Goal: Task Accomplishment & Management: Use online tool/utility

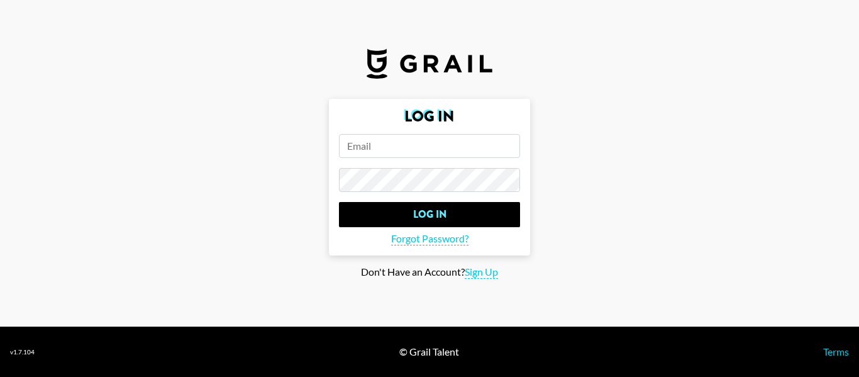
click at [441, 139] on input "email" at bounding box center [429, 146] width 181 height 24
type input "[PERSON_NAME][EMAIL_ADDRESS][PERSON_NAME][DOMAIN_NAME]"
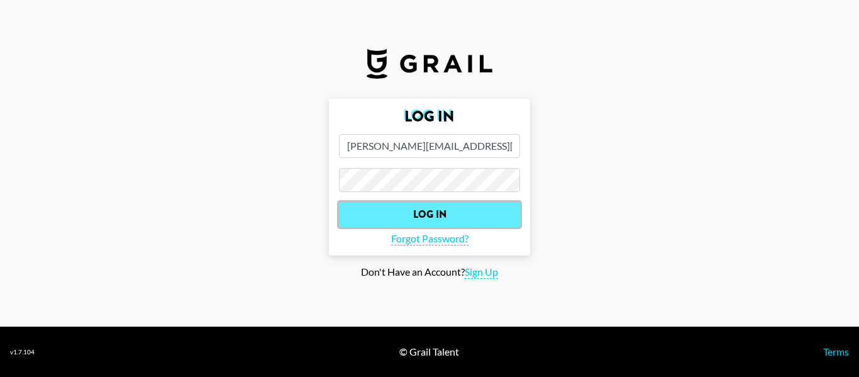
click at [445, 211] on input "Log In" at bounding box center [429, 214] width 181 height 25
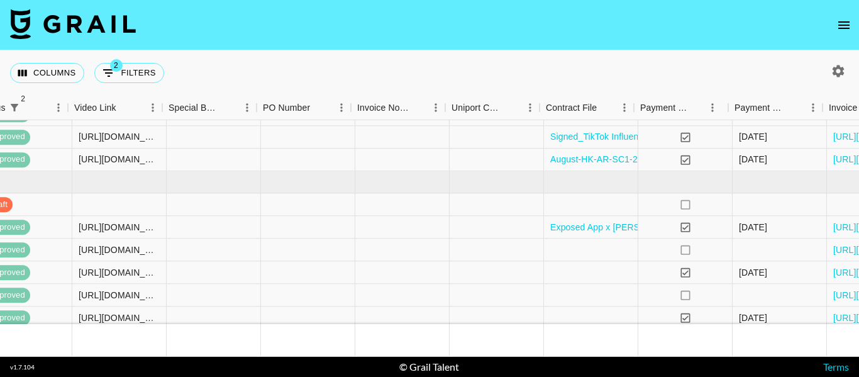
scroll to position [261, 1120]
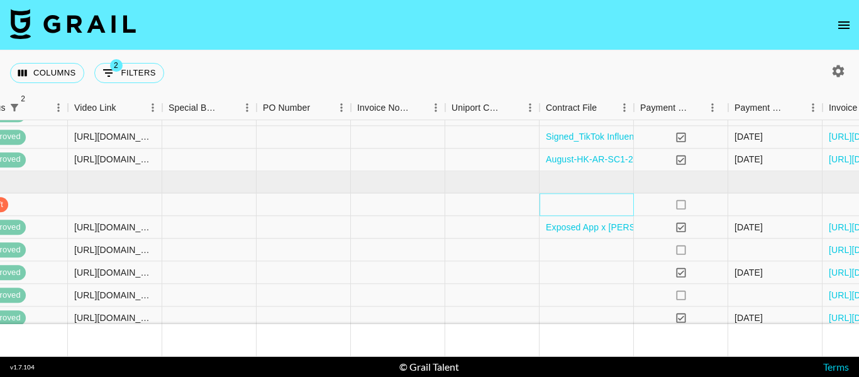
click at [580, 211] on div at bounding box center [586, 205] width 94 height 23
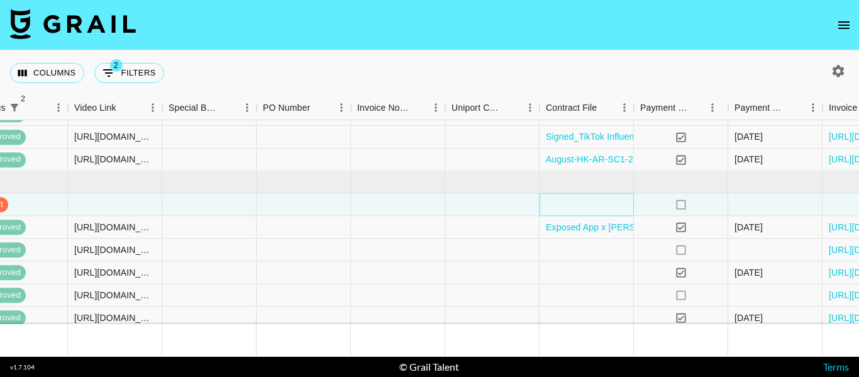
click at [580, 211] on div at bounding box center [586, 205] width 94 height 23
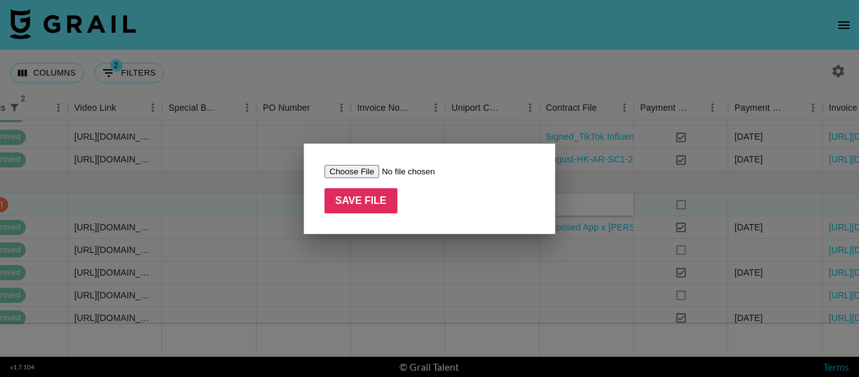
click at [347, 167] on input "file" at bounding box center [403, 171] width 159 height 13
type input "C:\fakepath\Contract [PERSON_NAME]-signed.pdf"
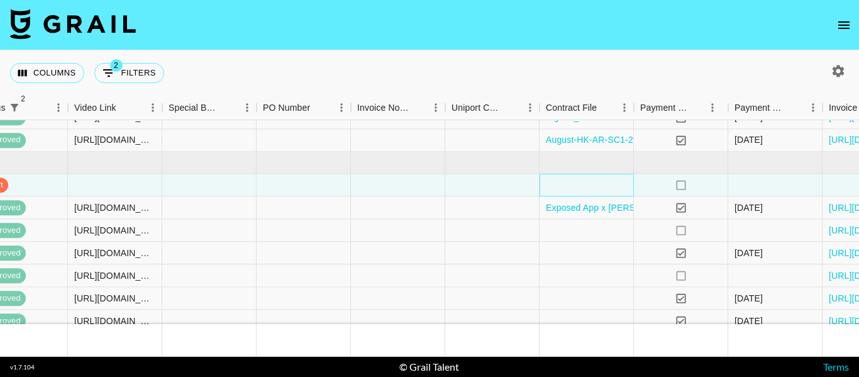
scroll to position [276, 1120]
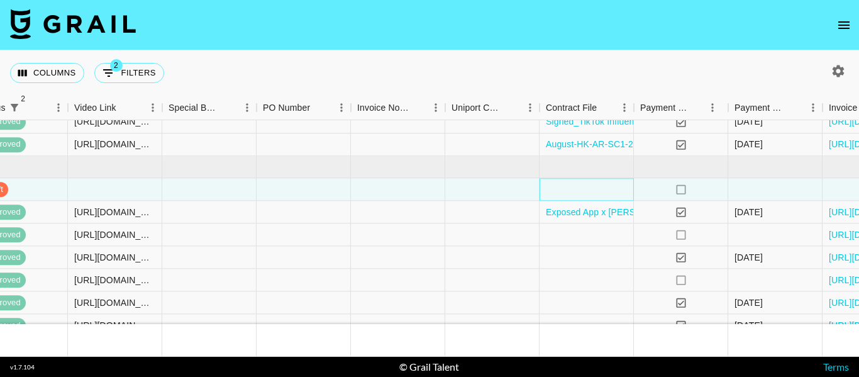
click at [561, 192] on div at bounding box center [586, 190] width 94 height 23
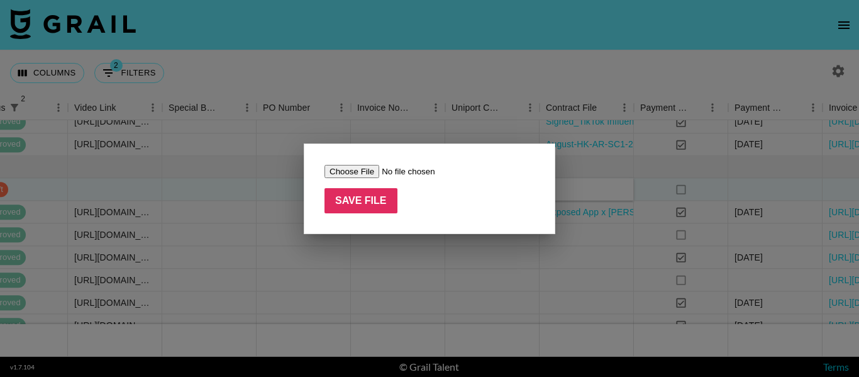
click at [355, 164] on div at bounding box center [429, 171] width 210 height 14
click at [357, 172] on input "file" at bounding box center [403, 171] width 159 height 13
type input "C:\fakepath\Contract [PERSON_NAME]-signed.pdf"
click at [361, 202] on input "Save File" at bounding box center [360, 200] width 73 height 25
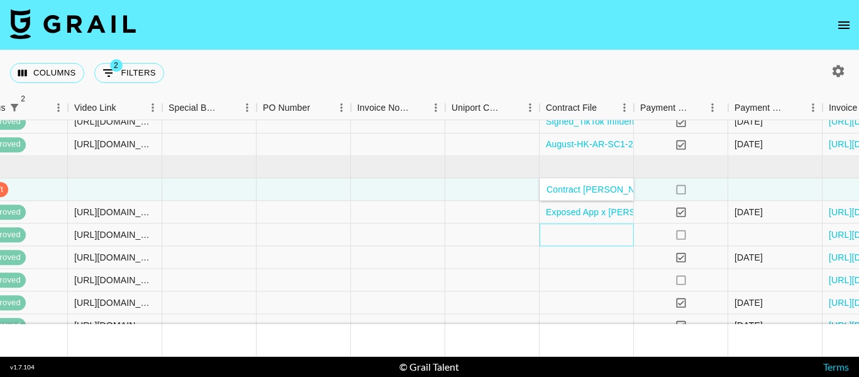
click at [615, 243] on div at bounding box center [586, 235] width 94 height 23
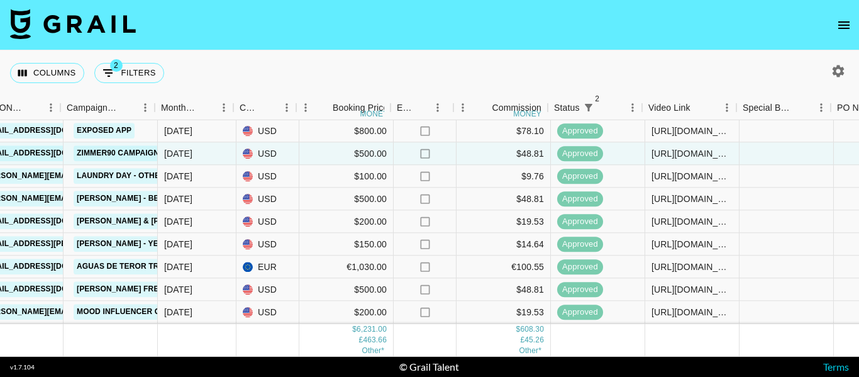
scroll to position [366, 541]
